Goal: Transaction & Acquisition: Purchase product/service

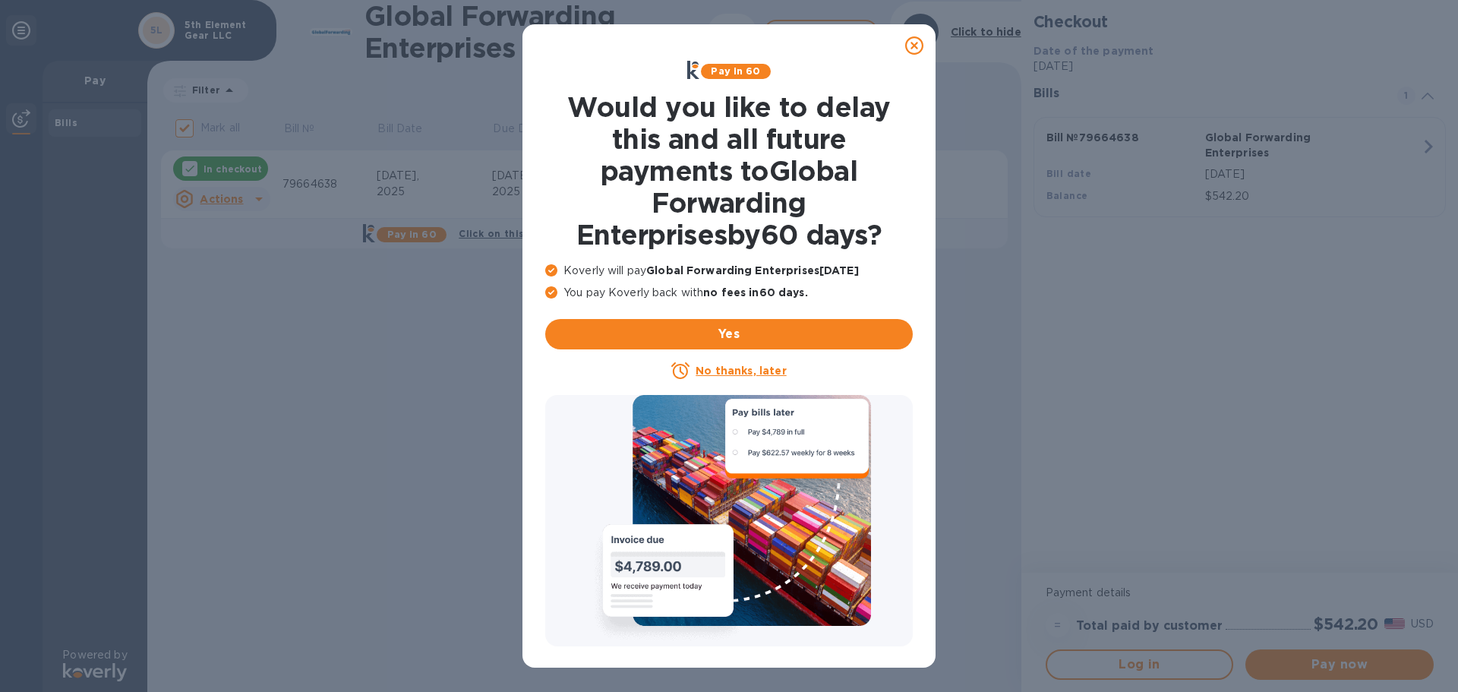
click at [913, 49] on icon at bounding box center [914, 45] width 18 height 18
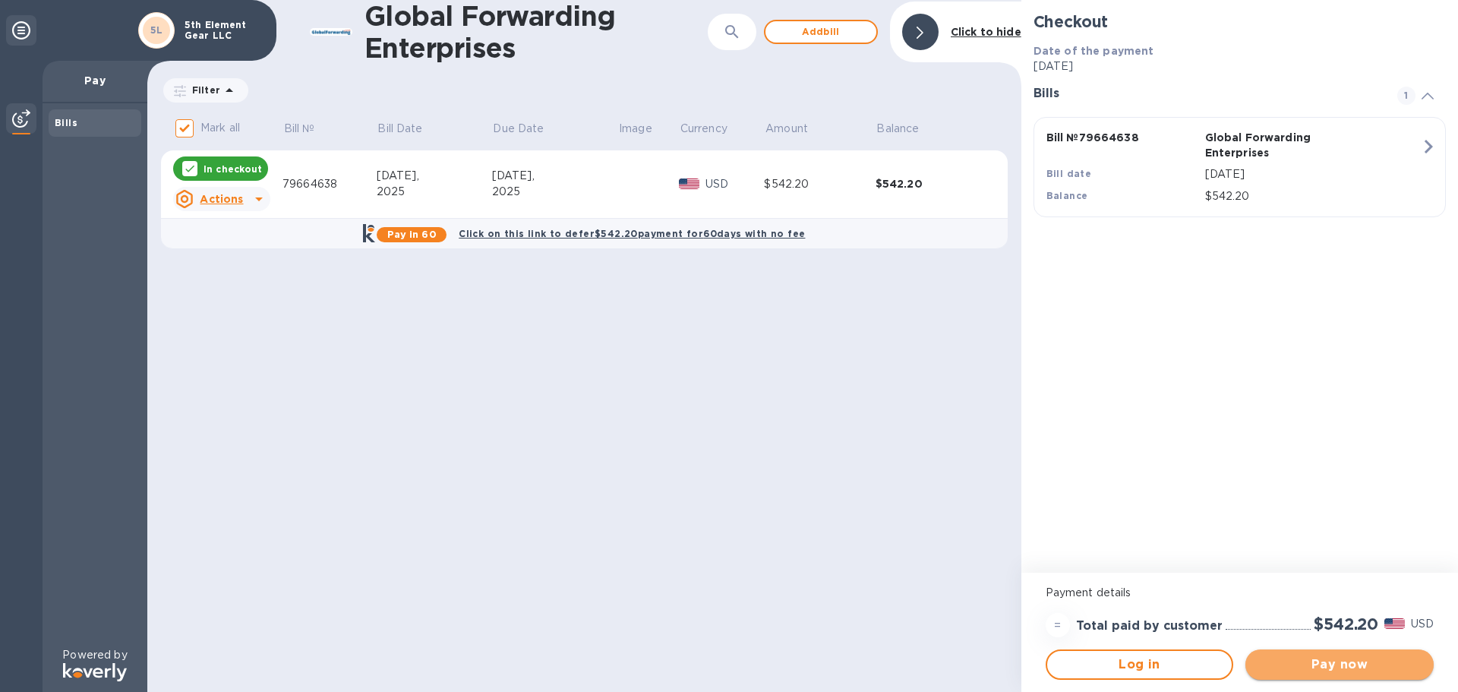
click at [1331, 664] on span "Pay now" at bounding box center [1339, 664] width 164 height 18
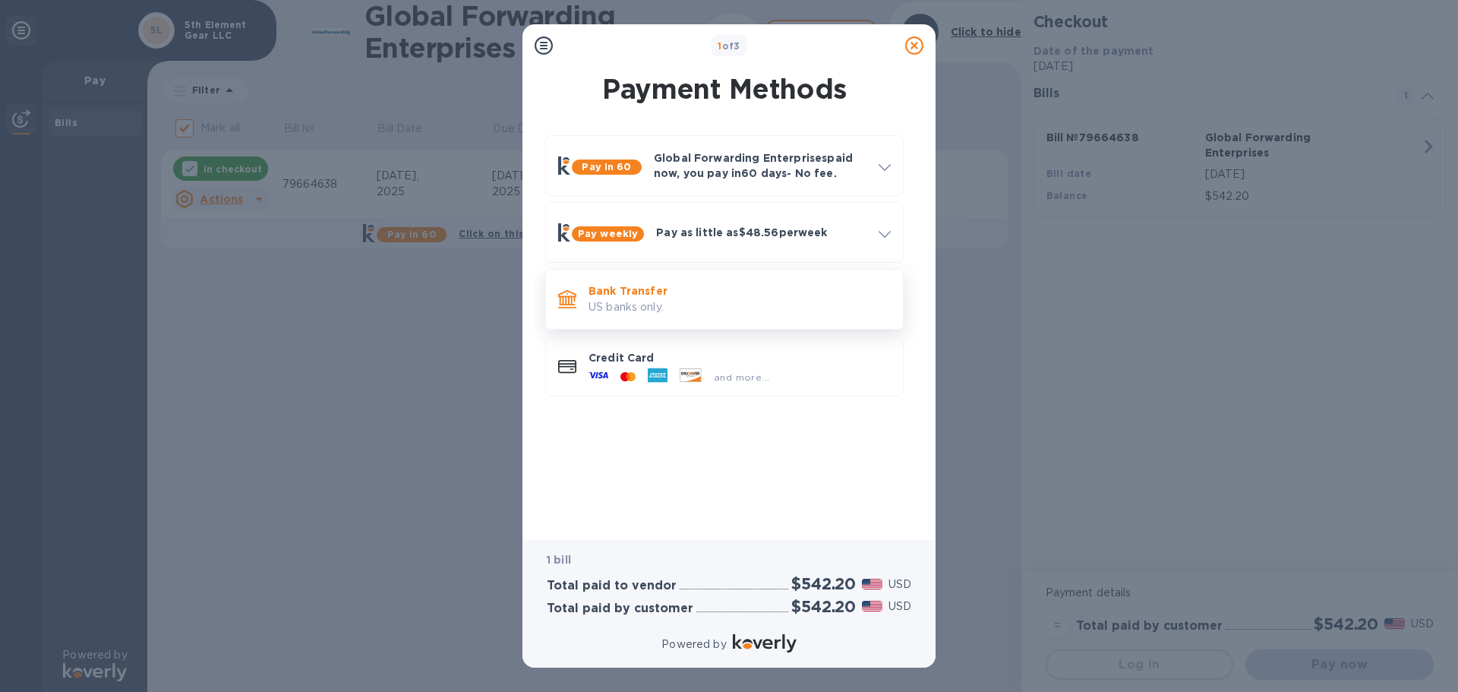
click at [662, 299] on p "US banks only." at bounding box center [739, 307] width 302 height 16
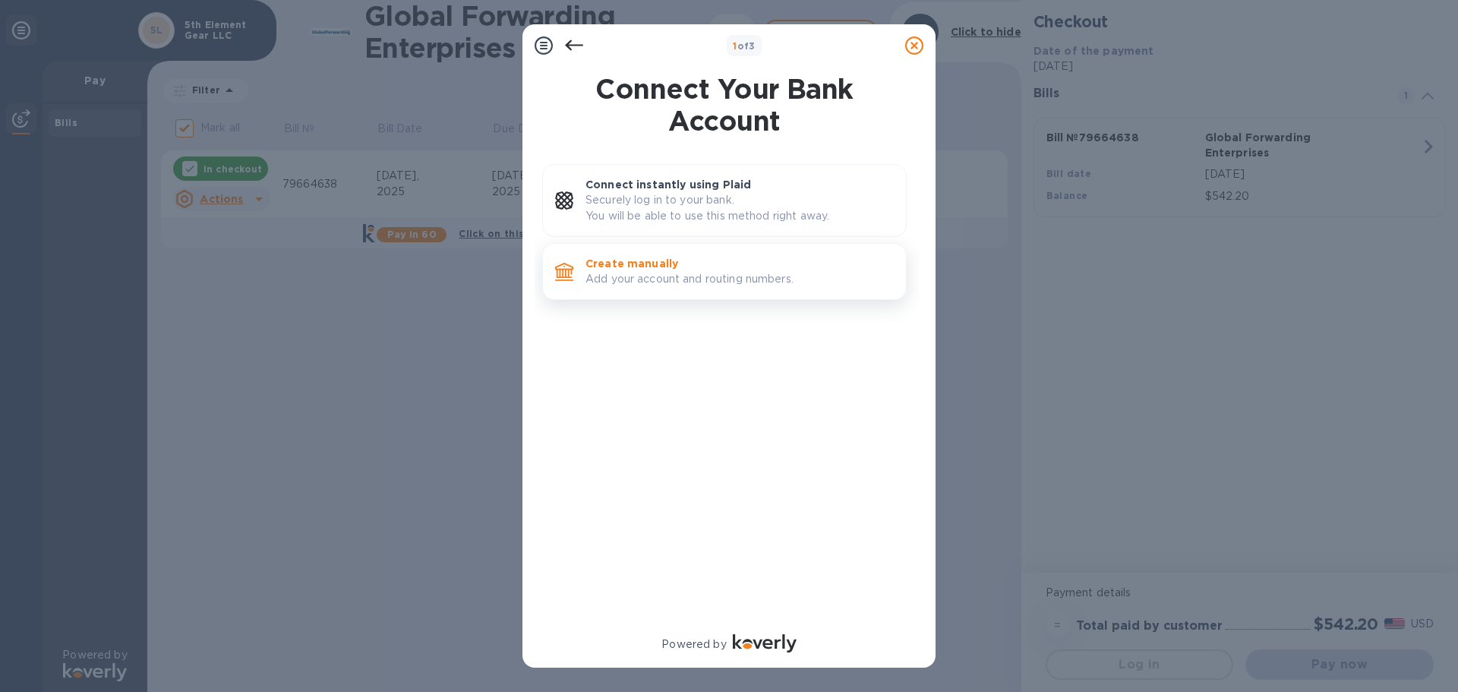
click at [652, 282] on p "Add your account and routing numbers." at bounding box center [739, 279] width 308 height 16
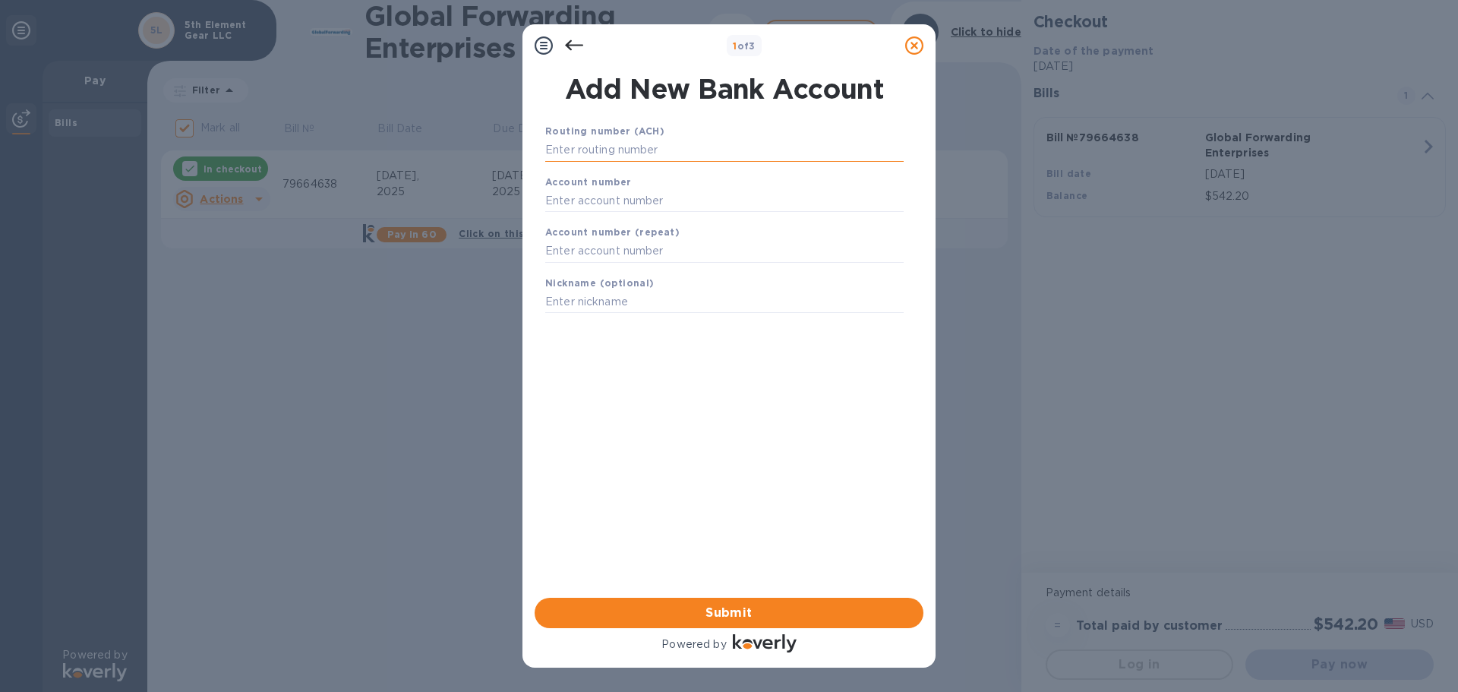
click at [623, 156] on input "text" at bounding box center [724, 150] width 358 height 23
paste input "072000326"
type input "072000326"
click at [636, 218] on input "text" at bounding box center [724, 219] width 358 height 23
paste input "865288895"
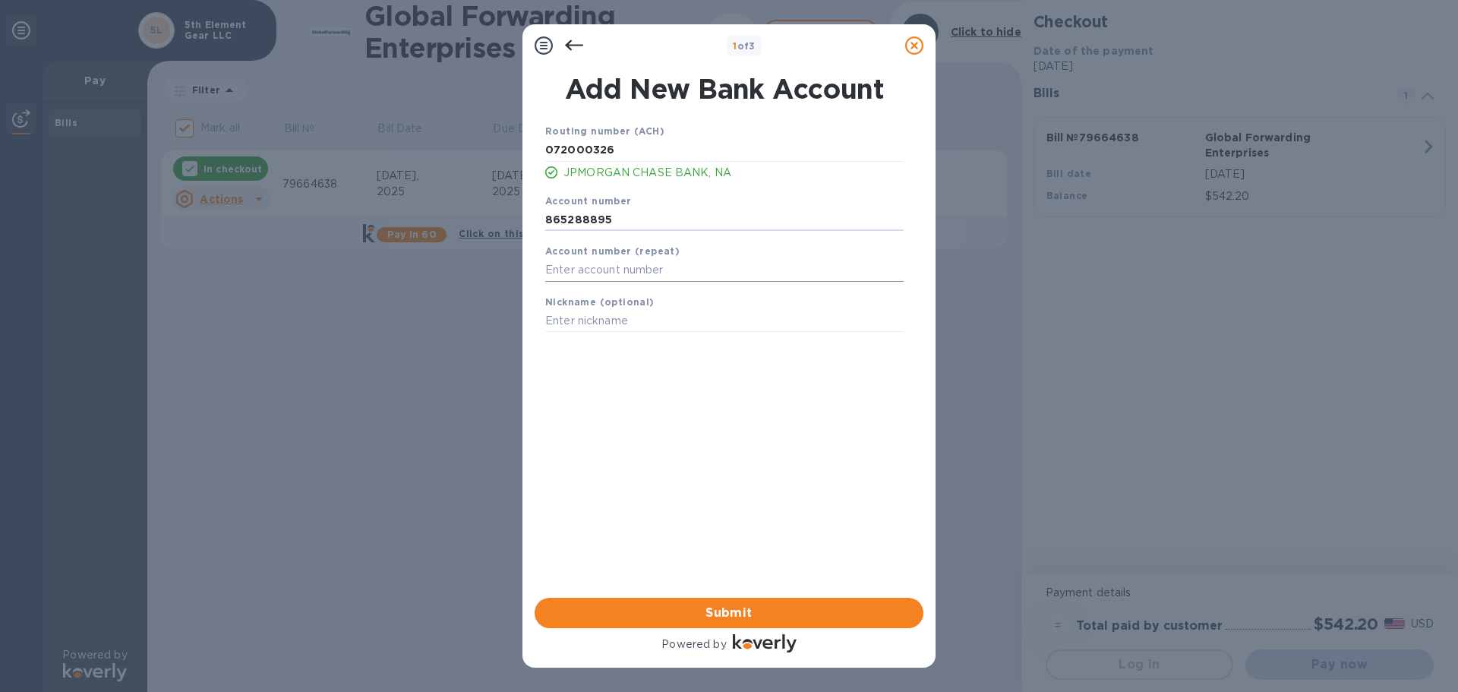
type input "865288895"
click at [629, 262] on input "text" at bounding box center [724, 270] width 358 height 23
paste input "865288895"
type input "865288895"
click at [617, 317] on input "text" at bounding box center [724, 321] width 358 height 23
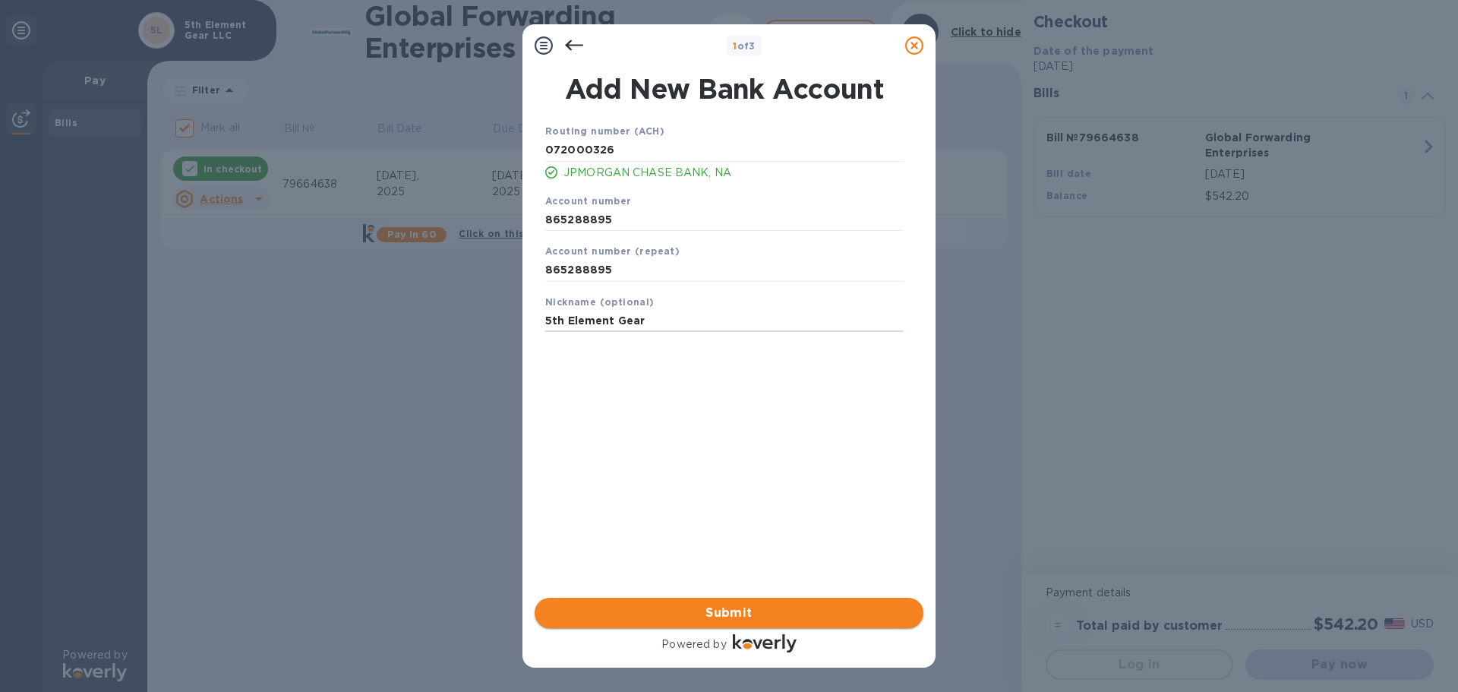
type input "5th Element Gear"
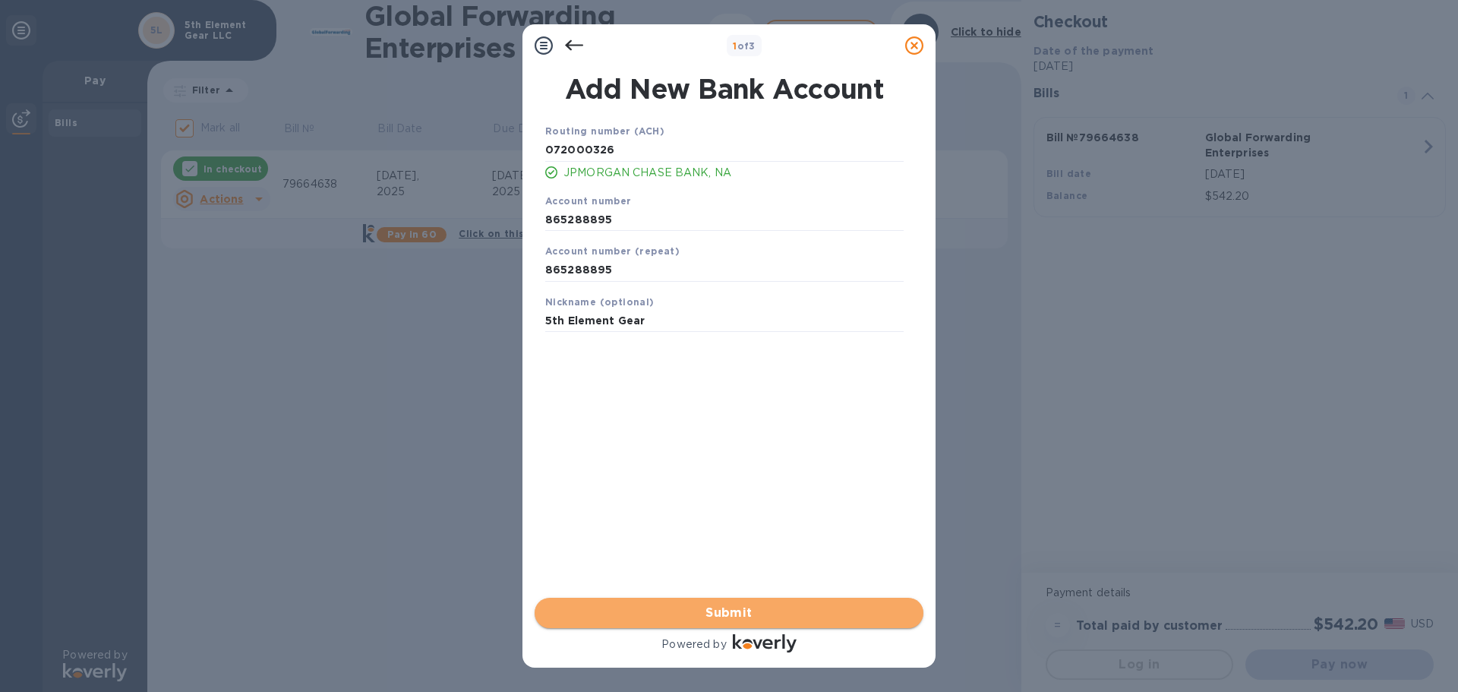
click at [672, 604] on span "Submit" at bounding box center [729, 613] width 364 height 18
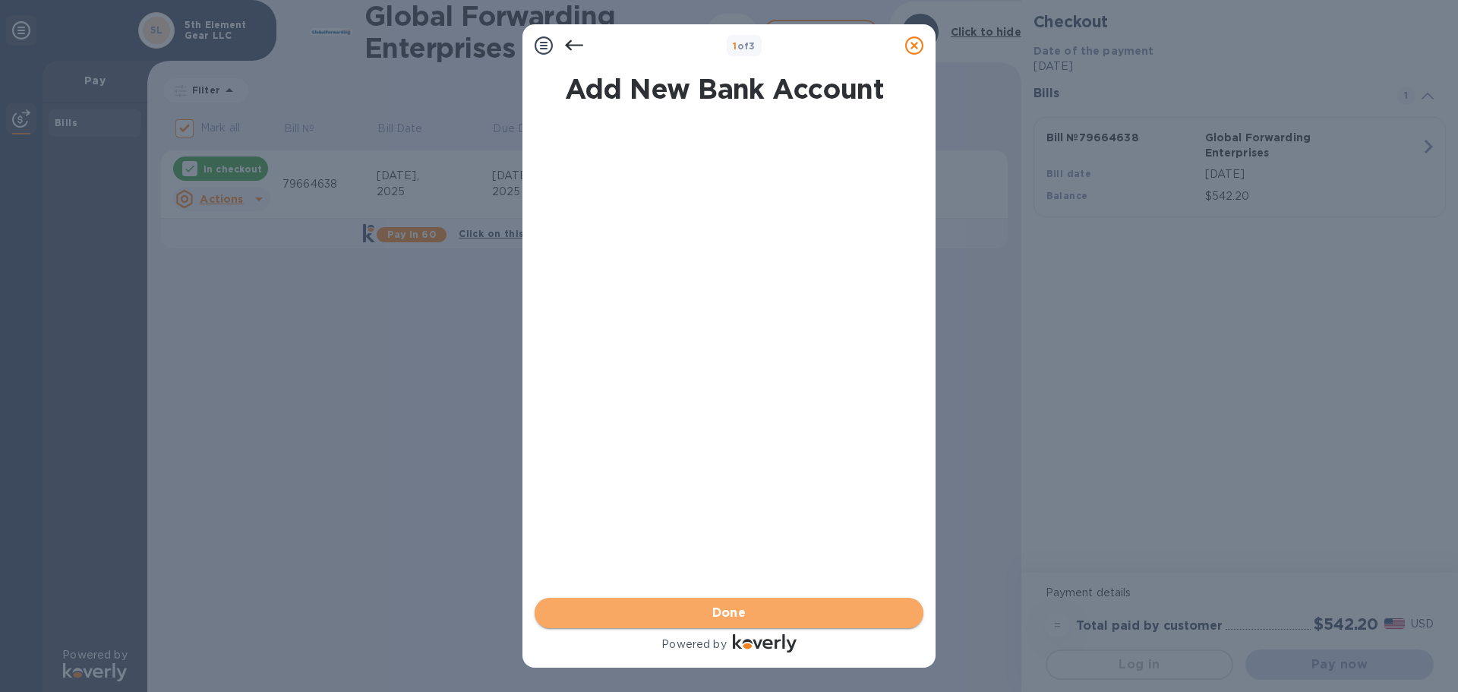
click at [670, 614] on span "Done" at bounding box center [729, 613] width 364 height 18
